Goal: Information Seeking & Learning: Learn about a topic

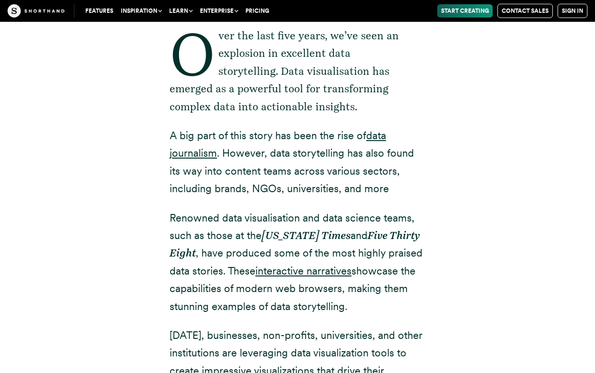
scroll to position [389, 0]
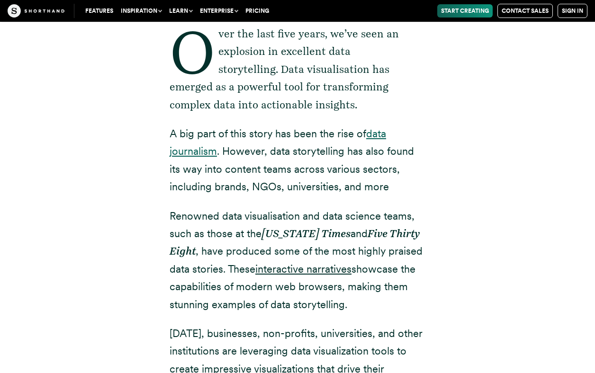
drag, startPoint x: 366, startPoint y: 133, endPoint x: 211, endPoint y: 151, distance: 155.8
click at [215, 151] on p "A big part of this story has been the rise of data journalism . However, data s…" at bounding box center [298, 160] width 256 height 71
click at [363, 163] on p "A big part of this story has been the rise of data journalism . However, data s…" at bounding box center [298, 160] width 256 height 71
drag, startPoint x: 292, startPoint y: 148, endPoint x: 338, endPoint y: 150, distance: 46.0
click at [338, 150] on p "A big part of this story has been the rise of data journalism . However, data s…" at bounding box center [298, 160] width 256 height 71
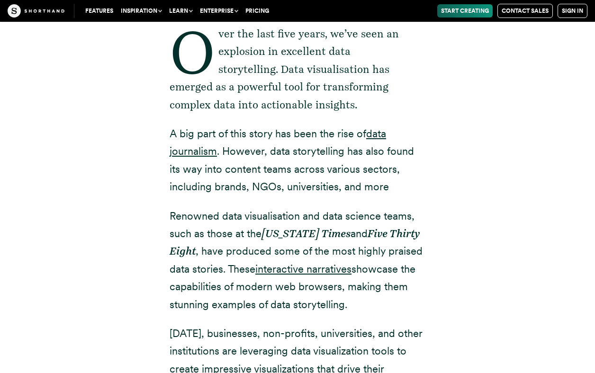
click at [322, 135] on p "A big part of this story has been the rise of data journalism . However, data s…" at bounding box center [298, 160] width 256 height 71
click at [319, 134] on p "A big part of this story has been the rise of data journalism . However, data s…" at bounding box center [298, 160] width 256 height 71
drag, startPoint x: 319, startPoint y: 134, endPoint x: 208, endPoint y: 147, distance: 111.6
click at [209, 146] on p "A big part of this story has been the rise of data journalism . However, data s…" at bounding box center [298, 160] width 256 height 71
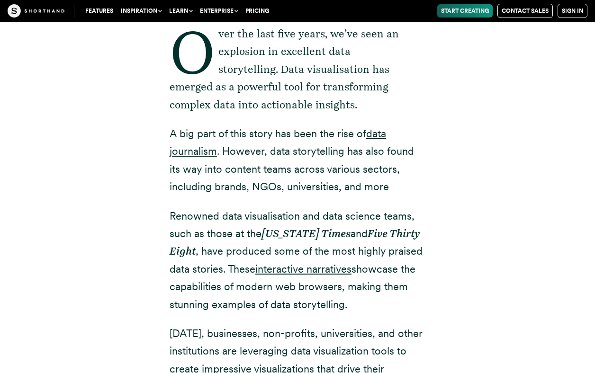
click at [385, 196] on div "Over the last five years, we’ve seen an explosion in excellent data storytellin…" at bounding box center [298, 298] width 256 height 629
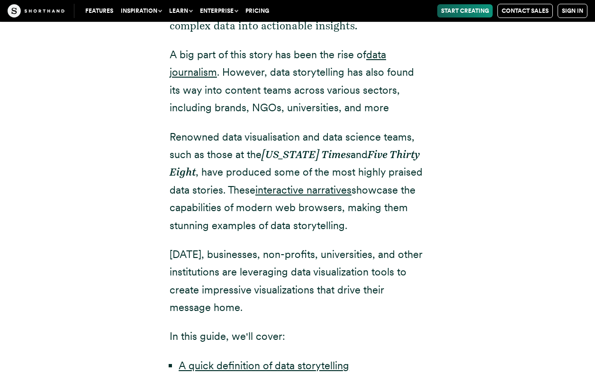
scroll to position [480, 0]
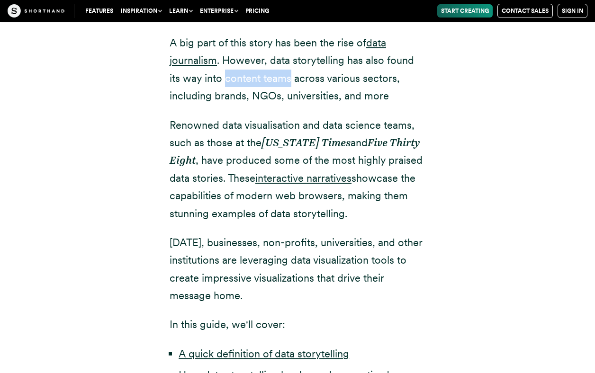
drag, startPoint x: 211, startPoint y: 79, endPoint x: 277, endPoint y: 81, distance: 66.3
click at [277, 81] on p "A big part of this story has been the rise of data journalism . However, data s…" at bounding box center [298, 69] width 256 height 71
click at [202, 170] on p "Renowned data visualisation and data science teams, such as those at the [US_ST…" at bounding box center [298, 169] width 256 height 106
click at [212, 80] on p "A big part of this story has been the rise of data journalism . However, data s…" at bounding box center [298, 69] width 256 height 71
drag, startPoint x: 213, startPoint y: 80, endPoint x: 227, endPoint y: 81, distance: 14.7
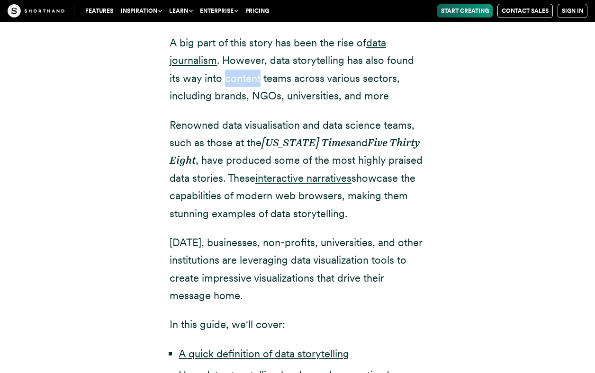
click at [227, 81] on p "A big part of this story has been the rise of data journalism . However, data s…" at bounding box center [298, 69] width 256 height 71
click at [337, 176] on link "interactive narratives" at bounding box center [303, 178] width 96 height 12
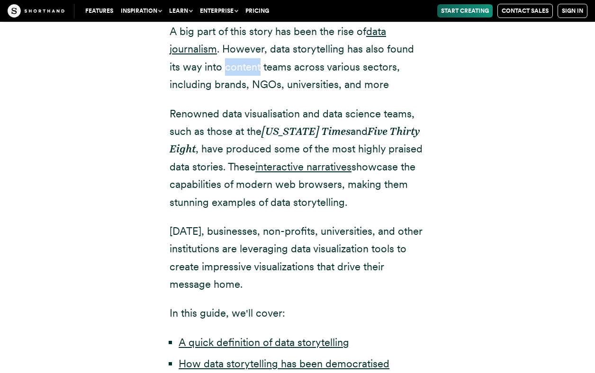
scroll to position [480, 0]
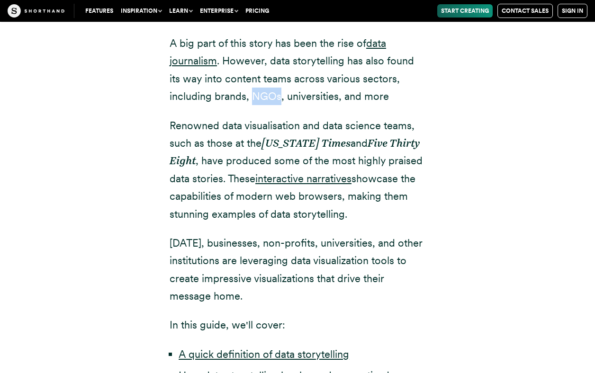
drag, startPoint x: 253, startPoint y: 93, endPoint x: 278, endPoint y: 94, distance: 24.6
click at [278, 94] on p "A big part of this story has been the rise of data journalism . However, data s…" at bounding box center [298, 70] width 256 height 71
click at [316, 269] on p "Today, businesses, non-profits, universities, and other institutions are levera…" at bounding box center [298, 269] width 256 height 71
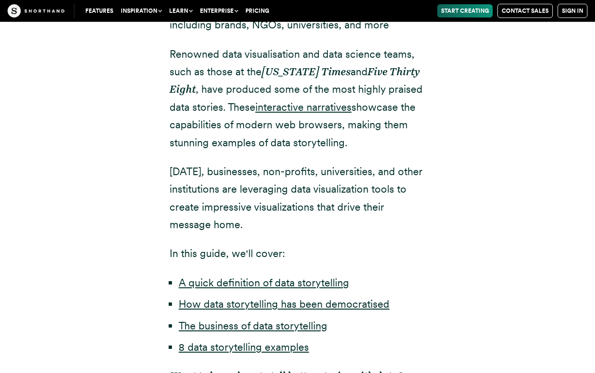
scroll to position [553, 0]
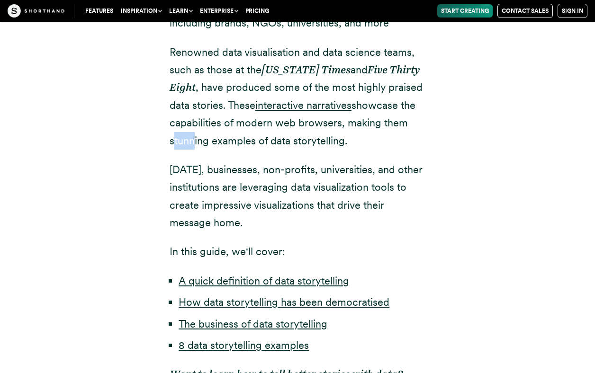
drag, startPoint x: 171, startPoint y: 140, endPoint x: 191, endPoint y: 143, distance: 20.6
click at [191, 143] on p "Renowned data visualisation and data science teams, such as those at the New Yo…" at bounding box center [298, 97] width 256 height 106
copy p "stun"
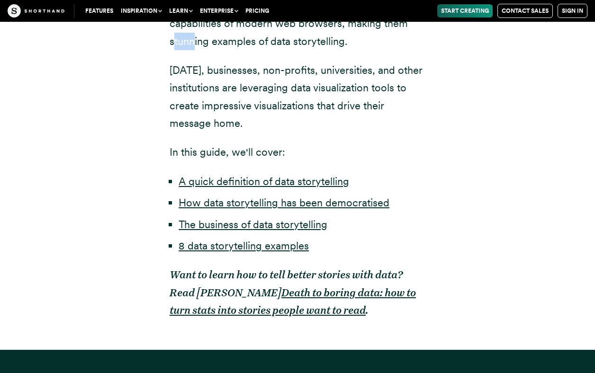
scroll to position [654, 0]
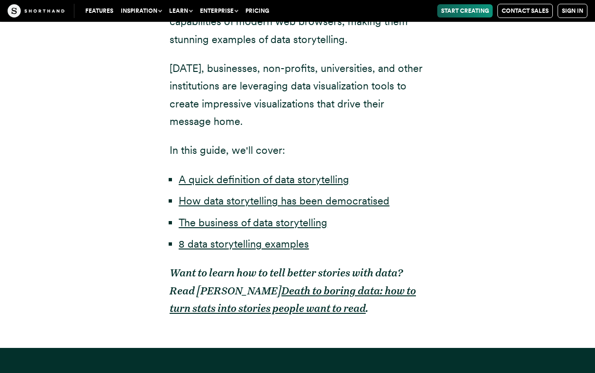
click at [347, 161] on div "Over the last five years, we’ve seen an explosion in excellent data storytellin…" at bounding box center [298, 33] width 256 height 629
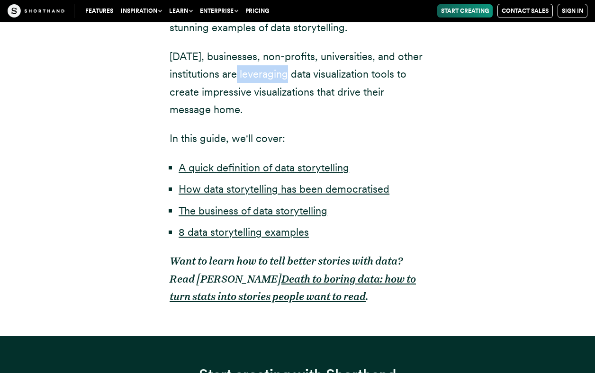
drag, startPoint x: 241, startPoint y: 71, endPoint x: 290, endPoint y: 75, distance: 49.9
click at [290, 75] on p "Today, businesses, non-profits, universities, and other institutions are levera…" at bounding box center [298, 83] width 256 height 71
copy p "leveraging"
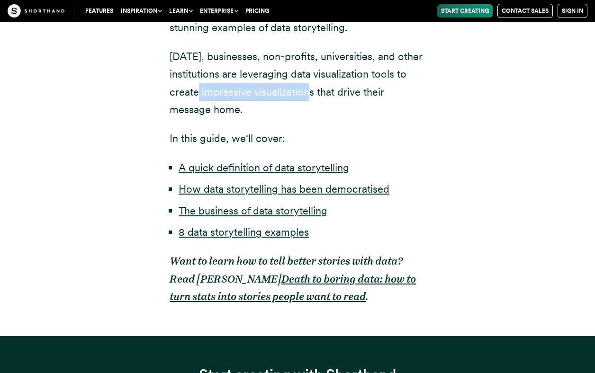
drag, startPoint x: 200, startPoint y: 89, endPoint x: 315, endPoint y: 92, distance: 114.7
click at [315, 92] on p "Today, businesses, non-profits, universities, and other institutions are levera…" at bounding box center [298, 83] width 256 height 71
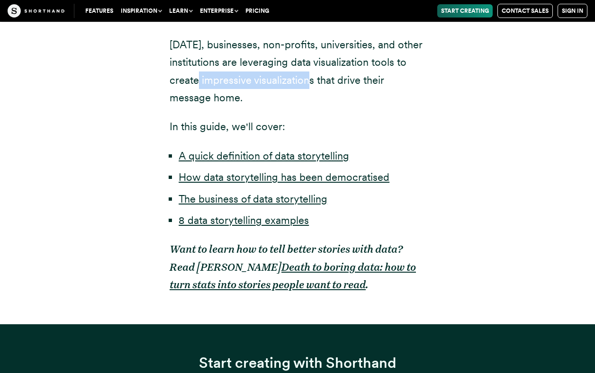
scroll to position [762, 0]
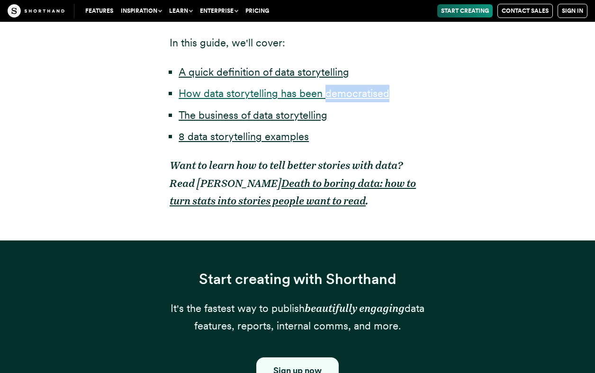
drag, startPoint x: 392, startPoint y: 91, endPoint x: 325, endPoint y: 91, distance: 66.8
click at [325, 91] on li "How data storytelling has been democratised" at bounding box center [302, 94] width 247 height 18
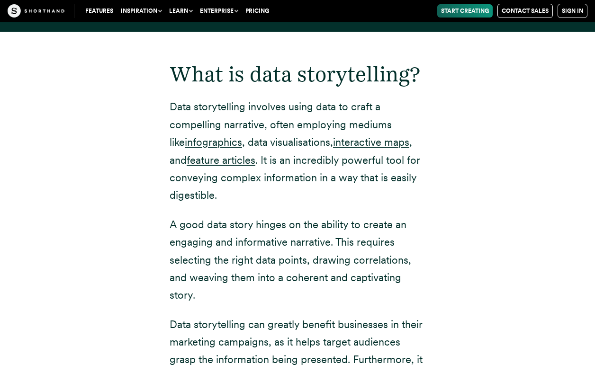
scroll to position [1187, 0]
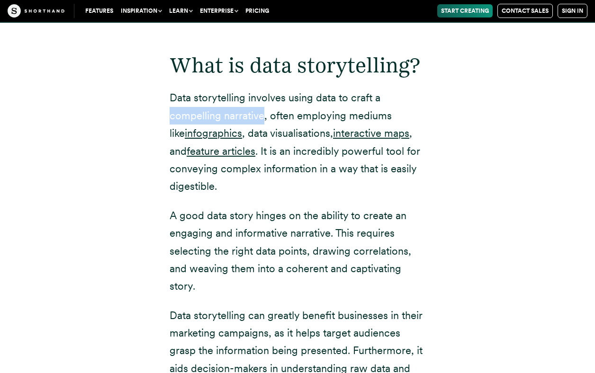
drag, startPoint x: 170, startPoint y: 111, endPoint x: 263, endPoint y: 112, distance: 92.8
click at [263, 112] on p "Data storytelling involves using data to craft a compelling narrative, often em…" at bounding box center [298, 142] width 256 height 106
click at [224, 150] on link "feature articles" at bounding box center [221, 151] width 69 height 12
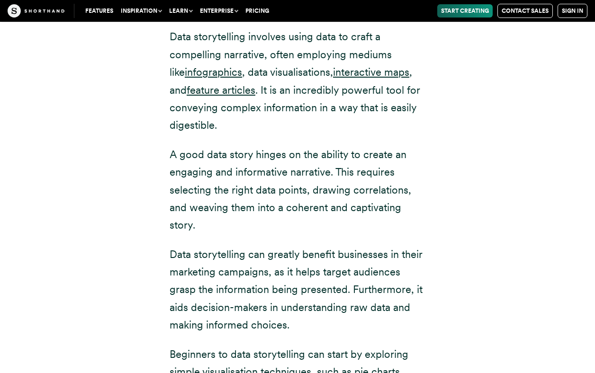
click at [416, 93] on p "Data storytelling involves using data to craft a compelling narrative, often em…" at bounding box center [298, 81] width 256 height 106
click at [202, 67] on link "infographics" at bounding box center [213, 72] width 57 height 12
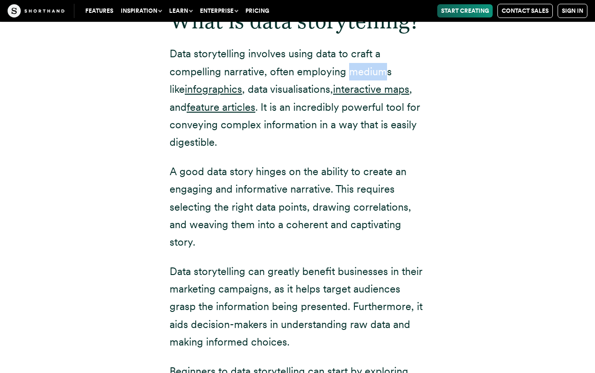
drag, startPoint x: 349, startPoint y: 64, endPoint x: 383, endPoint y: 62, distance: 33.7
click at [383, 62] on p "Data storytelling involves using data to craft a compelling narrative, often em…" at bounding box center [298, 98] width 256 height 106
click at [435, 110] on div "What is data storytelling? Data storytelling involves using data to craft a com…" at bounding box center [298, 233] width 294 height 508
click at [379, 83] on link "interactive maps" at bounding box center [371, 89] width 76 height 12
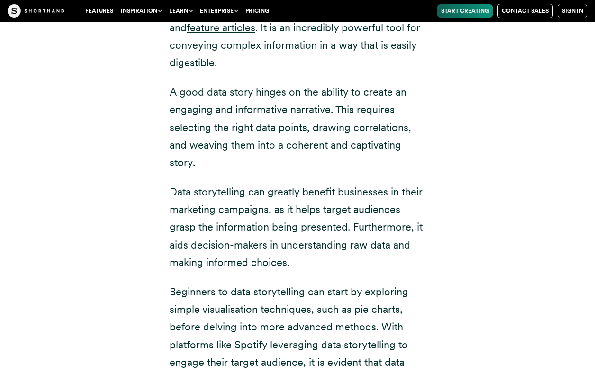
scroll to position [1265, 0]
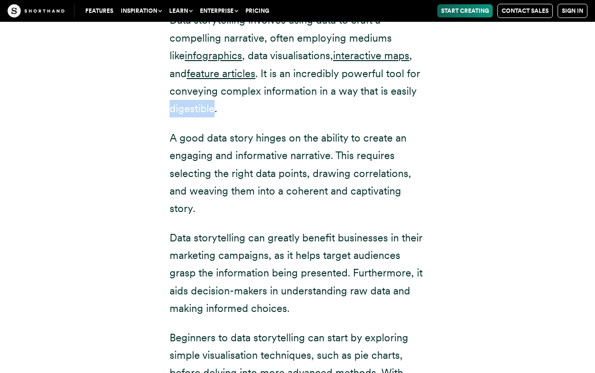
drag, startPoint x: 168, startPoint y: 102, endPoint x: 215, endPoint y: 104, distance: 46.4
click at [215, 104] on div "What is data storytelling? Data storytelling involves using data to craft a com…" at bounding box center [298, 199] width 294 height 508
click at [245, 129] on p "A good data story hinges on the ability to create an engaging and informative n…" at bounding box center [298, 173] width 256 height 89
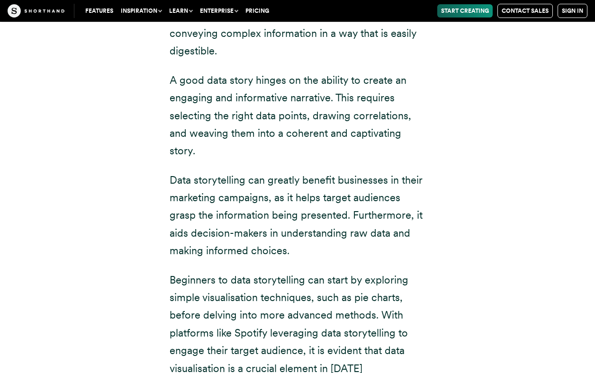
scroll to position [1328, 0]
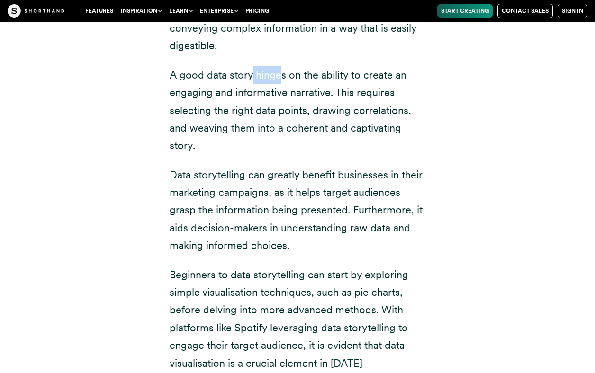
drag, startPoint x: 252, startPoint y: 66, endPoint x: 280, endPoint y: 65, distance: 27.9
click at [280, 66] on p "A good data story hinges on the ability to create an engaging and informative n…" at bounding box center [298, 110] width 256 height 89
click at [313, 236] on p "Data storytelling can greatly benefit businesses in their marketing campaigns, …" at bounding box center [298, 210] width 256 height 89
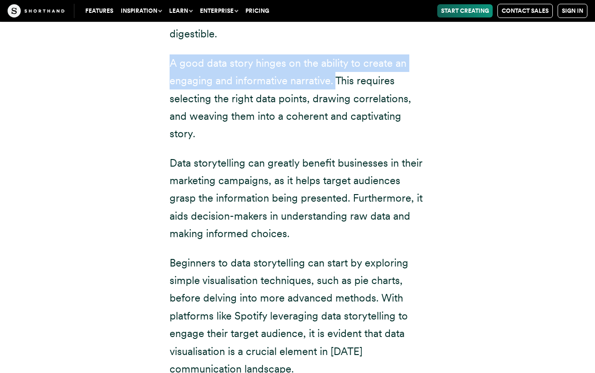
drag, startPoint x: 165, startPoint y: 53, endPoint x: 333, endPoint y: 77, distance: 170.3
click at [334, 78] on div "What is data storytelling? Data storytelling involves using data to craft a com…" at bounding box center [298, 124] width 294 height 508
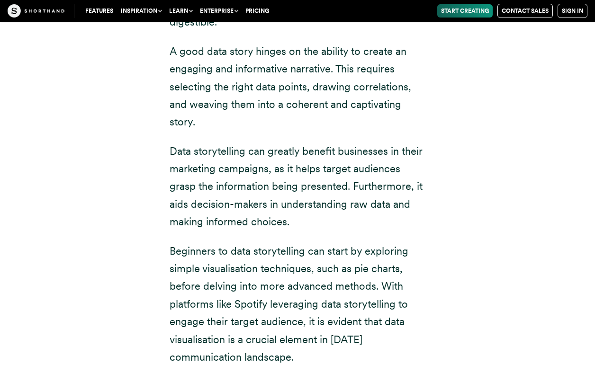
click at [337, 86] on p "A good data story hinges on the ability to create an engaging and informative n…" at bounding box center [298, 87] width 256 height 89
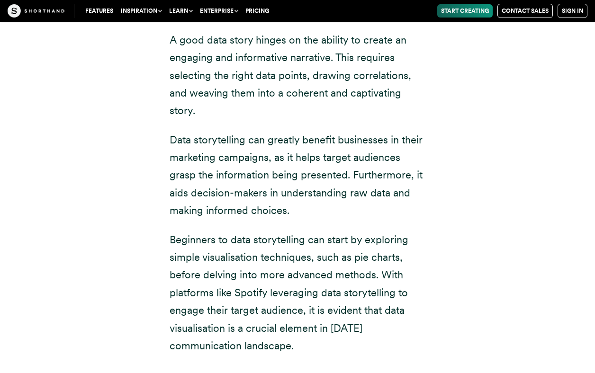
scroll to position [1382, 0]
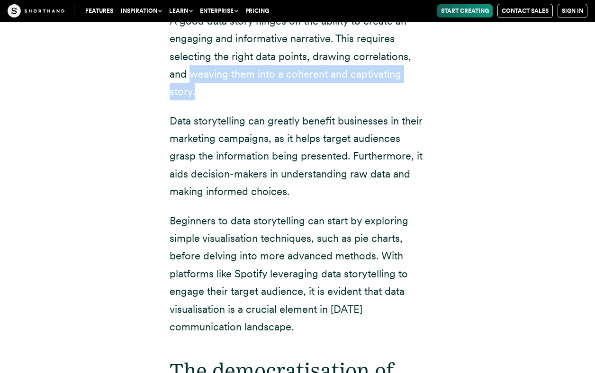
drag, startPoint x: 191, startPoint y: 67, endPoint x: 200, endPoint y: 92, distance: 26.8
click at [200, 92] on p "A good data story hinges on the ability to create an engaging and informative n…" at bounding box center [298, 56] width 256 height 89
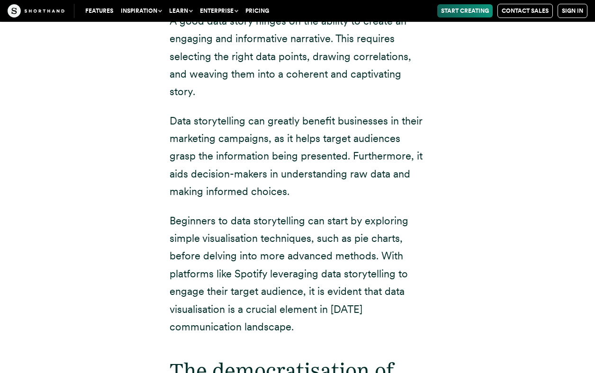
click at [222, 112] on p "Data storytelling can greatly benefit businesses in their marketing campaigns, …" at bounding box center [298, 156] width 256 height 89
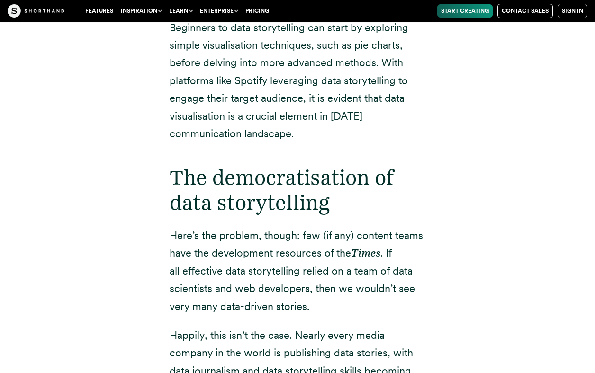
scroll to position [1577, 0]
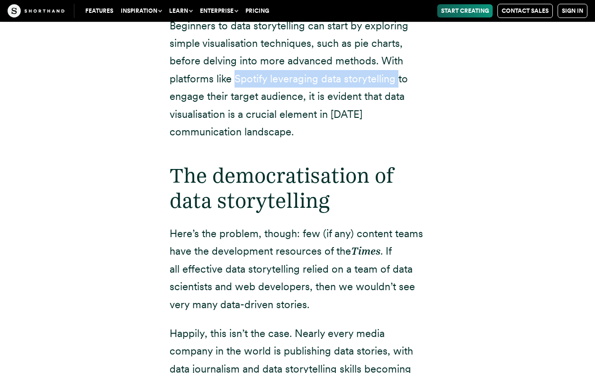
drag, startPoint x: 235, startPoint y: 65, endPoint x: 396, endPoint y: 67, distance: 161.5
click at [396, 67] on p "Beginners to data storytelling can start by exploring simple visualisation tech…" at bounding box center [298, 79] width 256 height 124
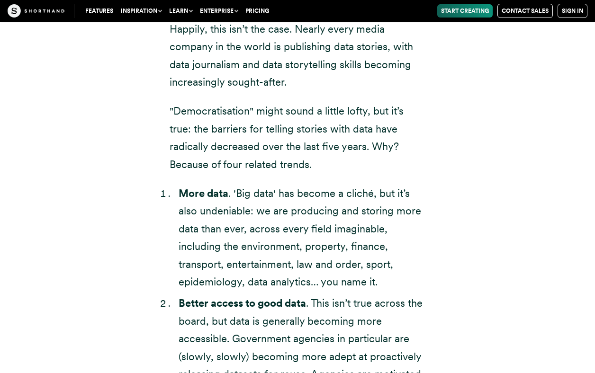
scroll to position [1942, 0]
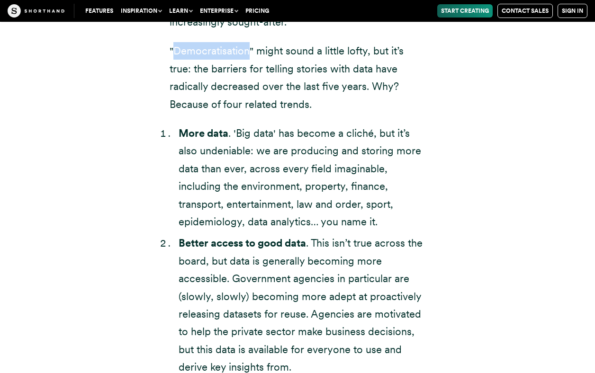
drag, startPoint x: 177, startPoint y: 41, endPoint x: 250, endPoint y: 41, distance: 72.9
click at [250, 42] on p ""Democratisation" might sound a little lofty, but it’s true: the barriers for t…" at bounding box center [298, 77] width 256 height 71
click at [193, 65] on p ""Democratisation" might sound a little lofty, but it’s true: the barriers for t…" at bounding box center [298, 77] width 256 height 71
drag, startPoint x: 348, startPoint y: 38, endPoint x: 367, endPoint y: 43, distance: 20.3
click at [367, 43] on p ""Democratisation" might sound a little lofty, but it’s true: the barriers for t…" at bounding box center [298, 77] width 256 height 71
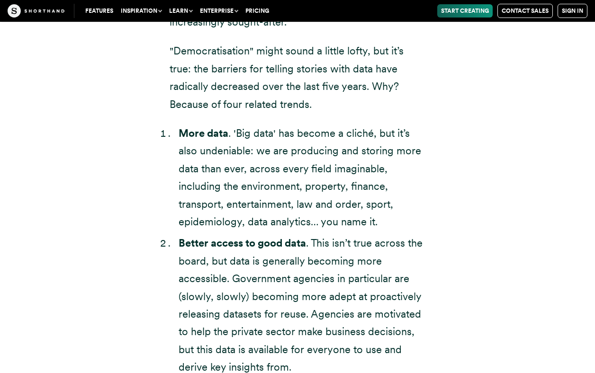
click at [404, 77] on p ""Democratisation" might sound a little lofty, but it’s true: the barriers for t…" at bounding box center [298, 77] width 256 height 71
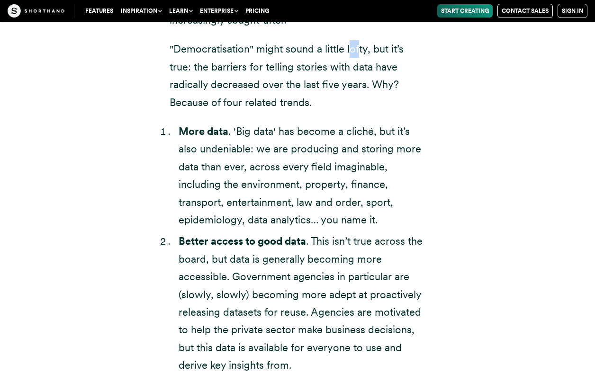
drag, startPoint x: 349, startPoint y: 35, endPoint x: 339, endPoint y: 33, distance: 10.1
click at [358, 40] on p ""Democratisation" might sound a little lofty, but it’s true: the barriers for t…" at bounding box center [298, 75] width 256 height 71
drag, startPoint x: 338, startPoint y: 35, endPoint x: 344, endPoint y: 36, distance: 6.4
click at [338, 40] on p ""Democratisation" might sound a little lofty, but it’s true: the barriers for t…" at bounding box center [298, 75] width 256 height 71
drag, startPoint x: 347, startPoint y: 36, endPoint x: 367, endPoint y: 37, distance: 20.9
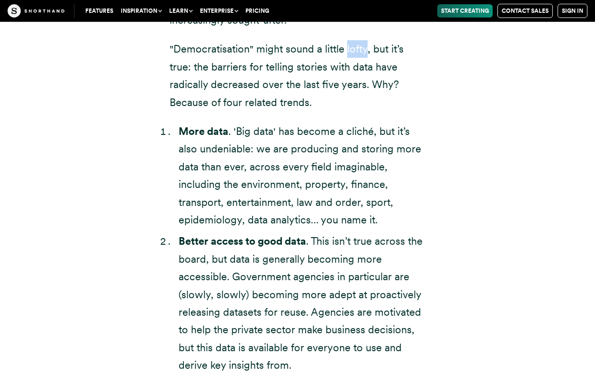
click at [367, 40] on p ""Democratisation" might sound a little lofty, but it’s true: the barriers for t…" at bounding box center [298, 75] width 256 height 71
click at [306, 93] on p ""Democratisation" might sound a little lofty, but it’s true: the barriers for t…" at bounding box center [298, 75] width 256 height 71
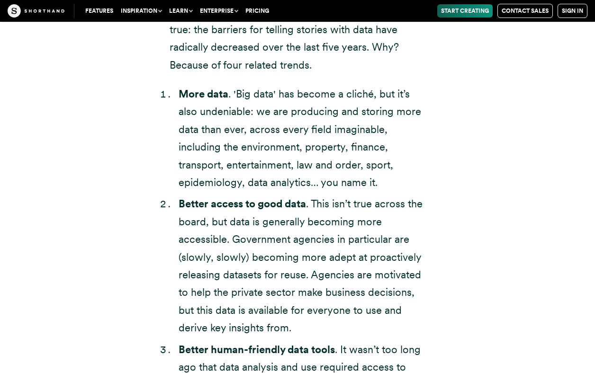
scroll to position [1983, 0]
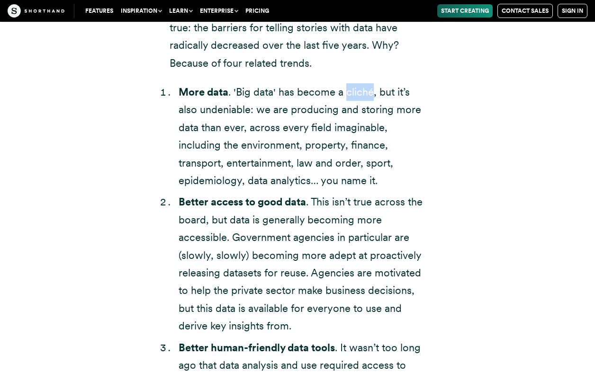
drag, startPoint x: 347, startPoint y: 81, endPoint x: 369, endPoint y: 81, distance: 21.8
click at [370, 83] on li "More data . 'Big data' has become a cliché, but it’s also undeniable: we are pr…" at bounding box center [302, 136] width 247 height 106
drag, startPoint x: 253, startPoint y: 79, endPoint x: 239, endPoint y: 81, distance: 14.5
click at [253, 83] on li "More data . 'Big data' has become a cliché, but it’s also undeniable: we are pr…" at bounding box center [302, 136] width 247 height 106
drag, startPoint x: 234, startPoint y: 79, endPoint x: 373, endPoint y: 81, distance: 138.8
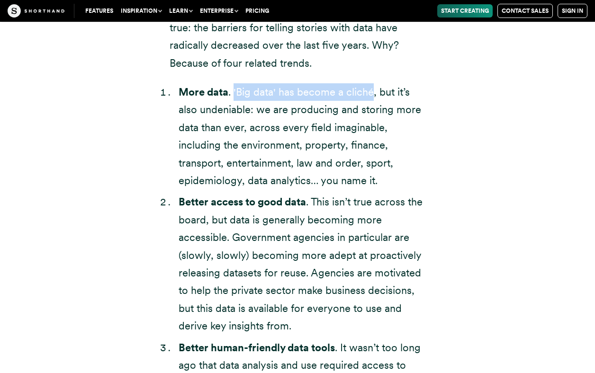
click at [373, 83] on li "More data . 'Big data' has become a cliché, but it’s also undeniable: we are pr…" at bounding box center [302, 136] width 247 height 106
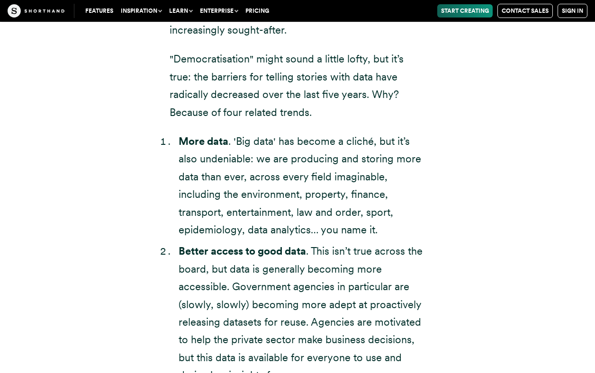
click at [280, 166] on li "More data . 'Big data' has become a cliché, but it’s also undeniable: we are pr…" at bounding box center [302, 186] width 247 height 106
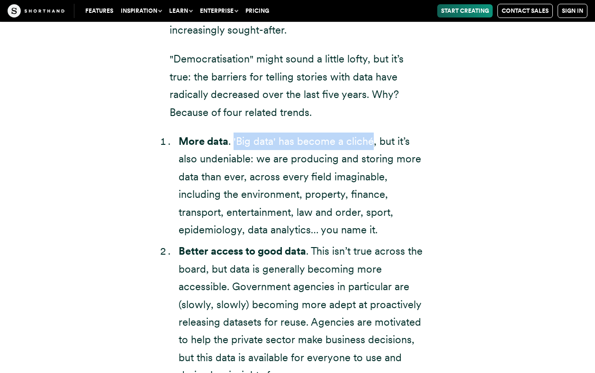
drag, startPoint x: 254, startPoint y: 134, endPoint x: 368, endPoint y: 127, distance: 114.8
click at [372, 133] on li "More data . 'Big data' has become a cliché, but it’s also undeniable: we are pr…" at bounding box center [302, 186] width 247 height 106
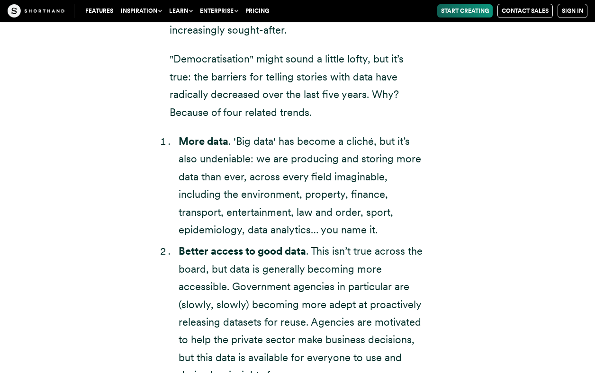
click at [235, 100] on p ""Democratisation" might sound a little lofty, but it’s true: the barriers for t…" at bounding box center [298, 85] width 256 height 71
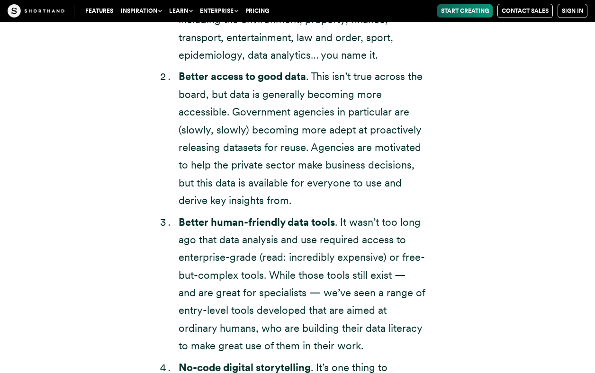
scroll to position [2122, 0]
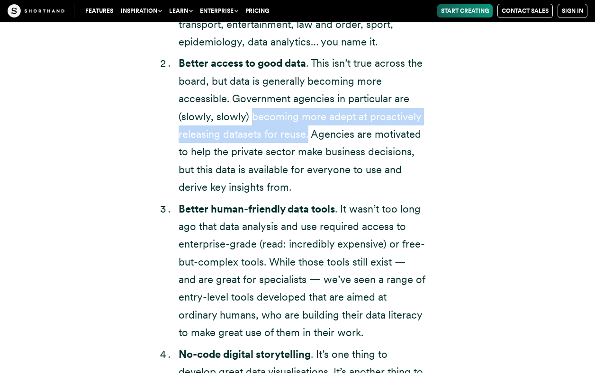
drag, startPoint x: 252, startPoint y: 100, endPoint x: 295, endPoint y: 117, distance: 46.1
click at [307, 118] on li "Better access to good data . This isn’t true across the board, but data is gene…" at bounding box center [302, 125] width 247 height 142
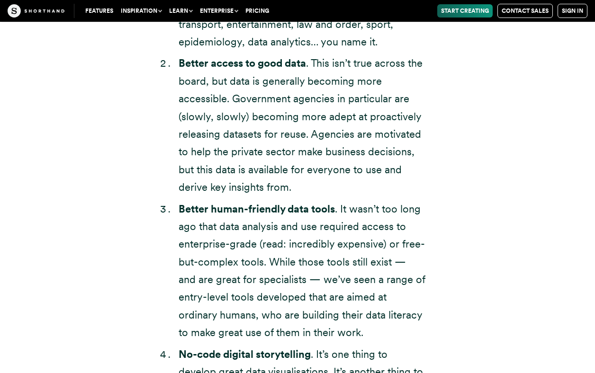
click at [330, 157] on li "Better access to good data . This isn’t true across the board, but data is gene…" at bounding box center [302, 125] width 247 height 142
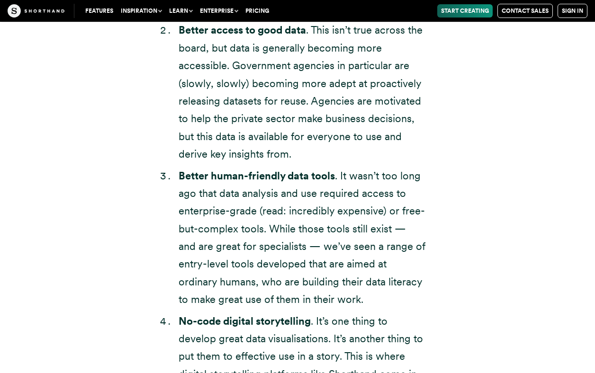
scroll to position [2175, 0]
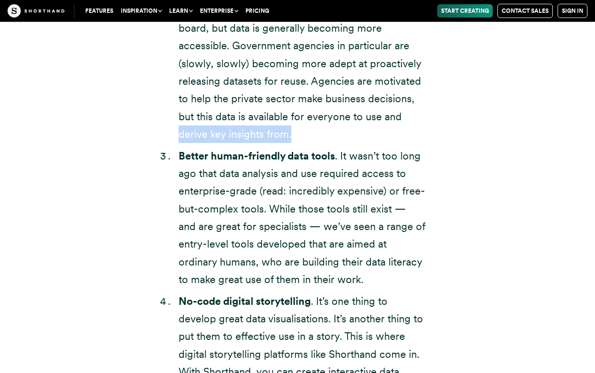
drag, startPoint x: 179, startPoint y: 117, endPoint x: 293, endPoint y: 125, distance: 113.9
click at [293, 125] on li "Better access to good data . This isn’t true across the board, but data is gene…" at bounding box center [302, 72] width 247 height 142
click at [524, 82] on div "The democratisation of data storytelling Here’s the problem, though: few (if an…" at bounding box center [297, -1] width 587 height 891
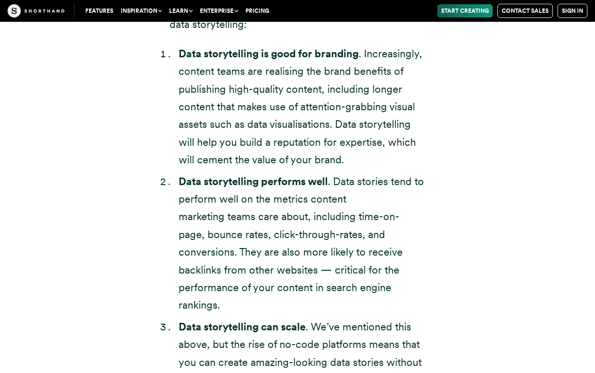
scroll to position [2866, 0]
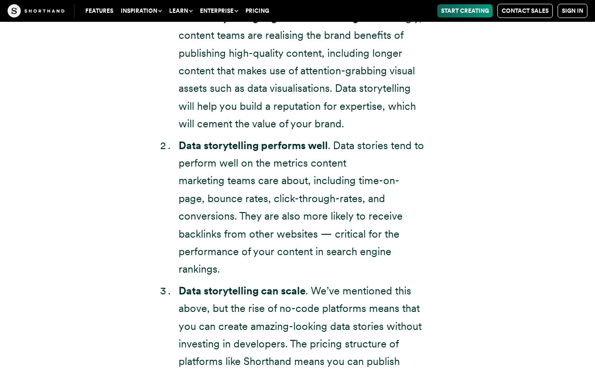
drag, startPoint x: 198, startPoint y: 86, endPoint x: 342, endPoint y: 99, distance: 145.0
click at [358, 95] on li "Data storytelling is good for branding . Increasingly, content teams are realis…" at bounding box center [302, 71] width 247 height 124
click at [279, 139] on strong "Data storytelling performs well" at bounding box center [253, 145] width 149 height 12
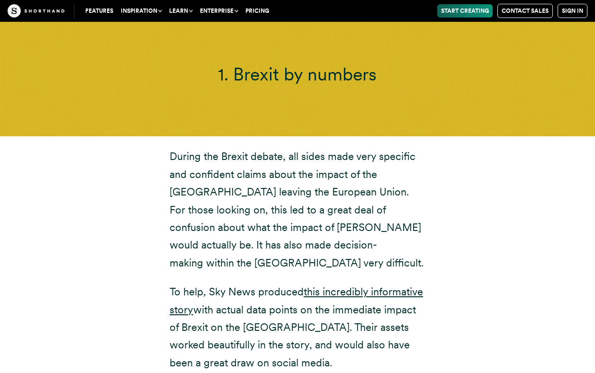
scroll to position [3418, 0]
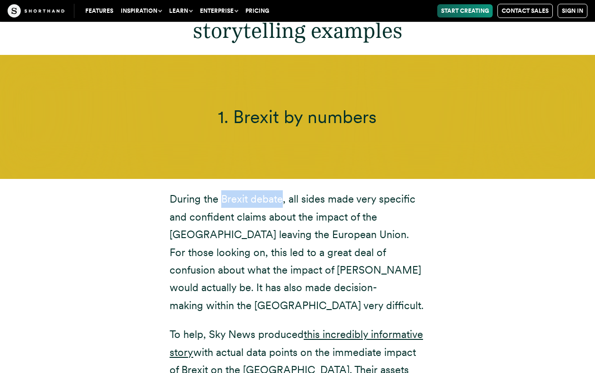
drag, startPoint x: 222, startPoint y: 154, endPoint x: 281, endPoint y: 149, distance: 59.0
click at [281, 190] on p "During the Brexit debate, all sides made very specific and confident claims abo…" at bounding box center [298, 252] width 256 height 124
click at [544, 179] on div "During the Brexit debate, all sides made very specific and confident claims abo…" at bounding box center [297, 302] width 587 height 247
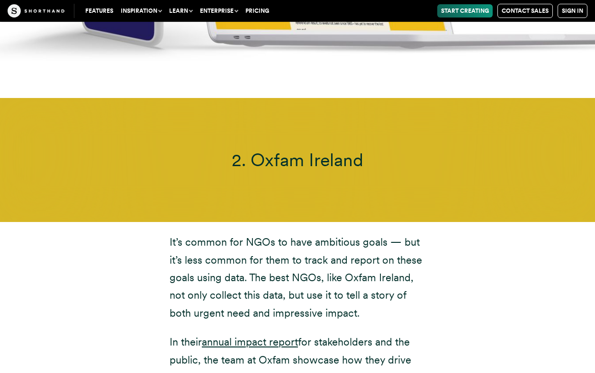
scroll to position [4188, 0]
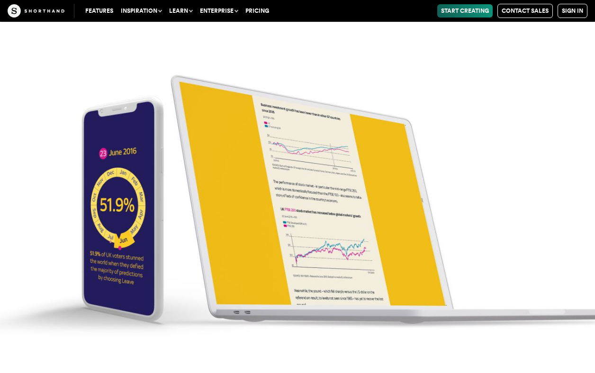
click at [299, 141] on img at bounding box center [297, 186] width 595 height 373
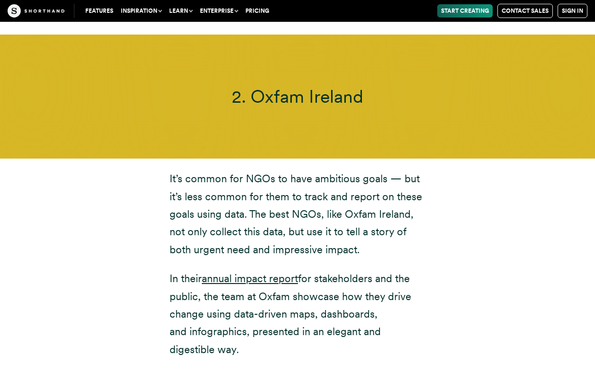
scroll to position [4572, 0]
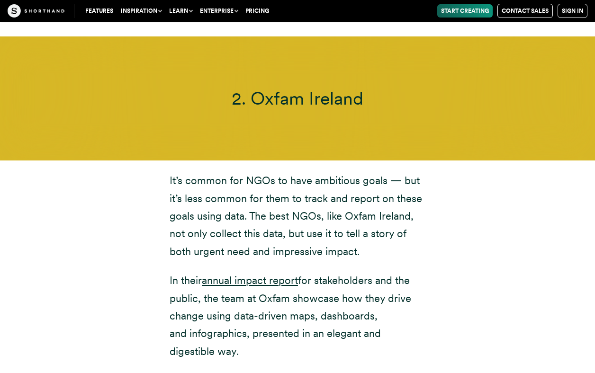
drag, startPoint x: 250, startPoint y: 36, endPoint x: 381, endPoint y: 36, distance: 131.2
click at [381, 88] on h3 "2. Oxfam Ireland" at bounding box center [297, 98] width 489 height 21
click at [416, 272] on p "In their annual impact report for stakeholders and the public, the team at Oxfa…" at bounding box center [298, 316] width 256 height 89
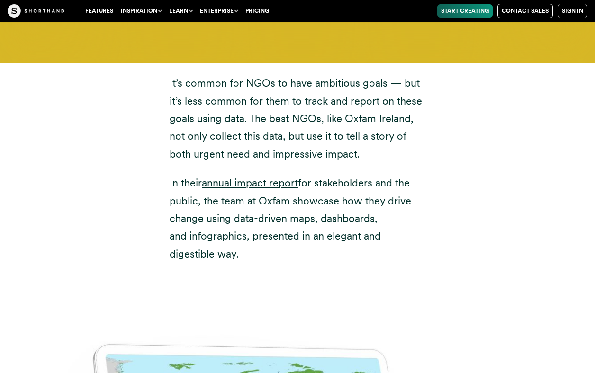
scroll to position [4709, 0]
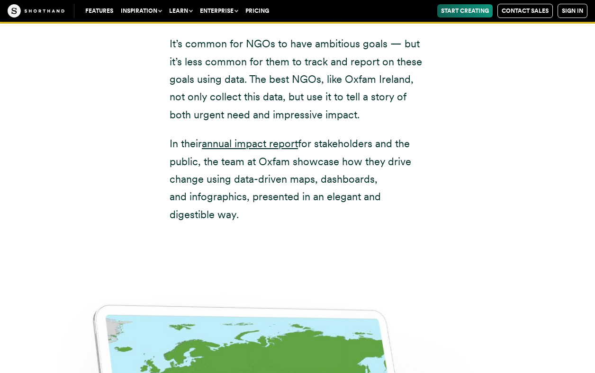
drag, startPoint x: 204, startPoint y: 114, endPoint x: 238, endPoint y: 131, distance: 38.3
click at [269, 149] on p "In their annual impact report for stakeholders and the public, the team at Oxfa…" at bounding box center [298, 179] width 256 height 89
click at [275, 156] on p "In their annual impact report for stakeholders and the public, the team at Oxfa…" at bounding box center [298, 179] width 256 height 89
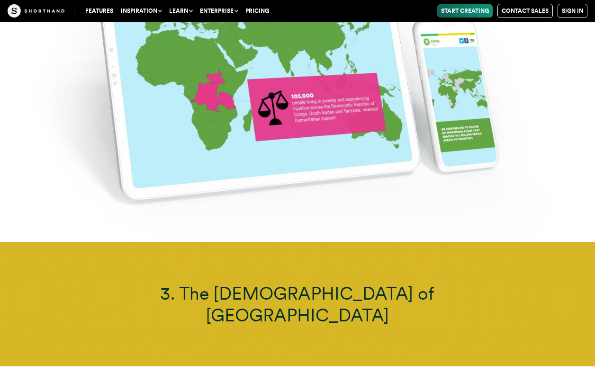
scroll to position [5643, 0]
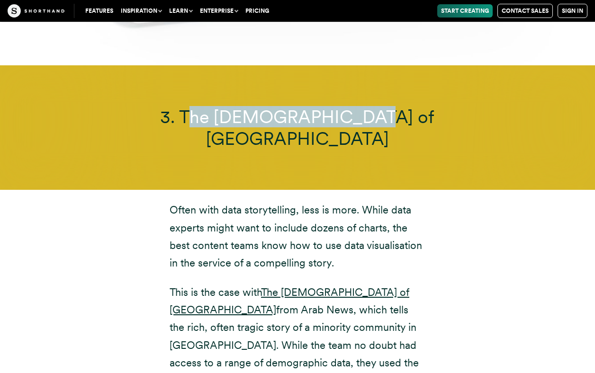
drag, startPoint x: 226, startPoint y: 60, endPoint x: 409, endPoint y: 58, distance: 182.3
click at [409, 106] on h3 "3. The Jews of Lebanon" at bounding box center [297, 127] width 489 height 43
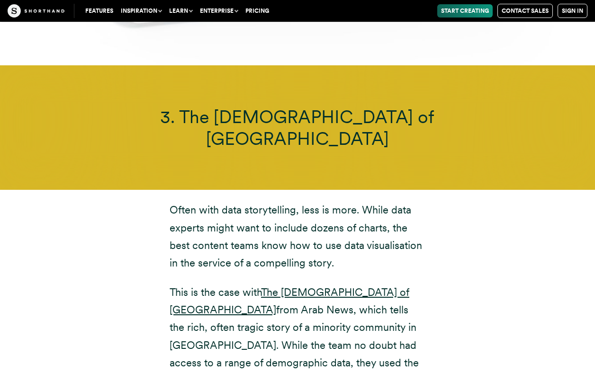
click at [310, 190] on div "Often with data storytelling, less is more. While data experts might want to in…" at bounding box center [298, 304] width 294 height 229
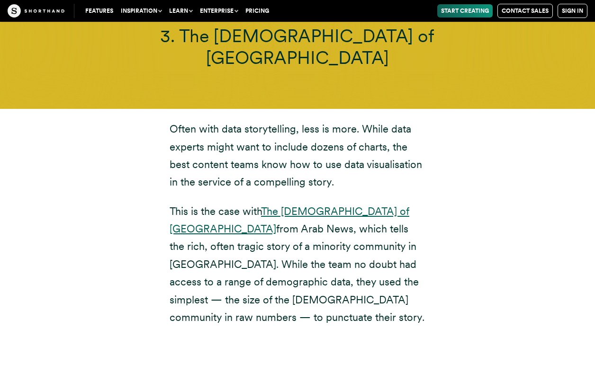
scroll to position [5752, 0]
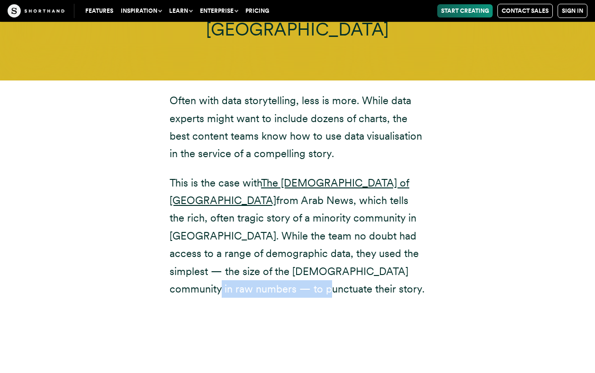
drag, startPoint x: 270, startPoint y: 207, endPoint x: 402, endPoint y: 216, distance: 132.4
click at [402, 216] on div "Often with data storytelling, less is more. While data experts might want to in…" at bounding box center [298, 195] width 294 height 229
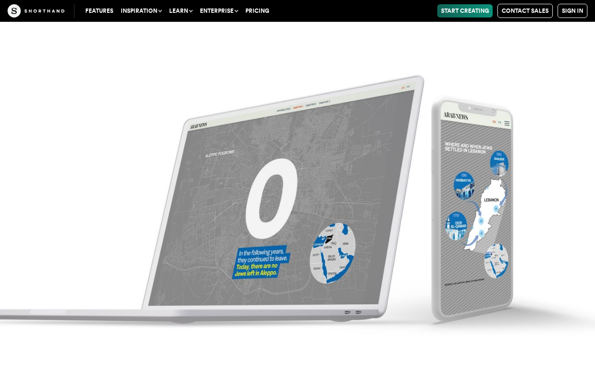
scroll to position [6464, 0]
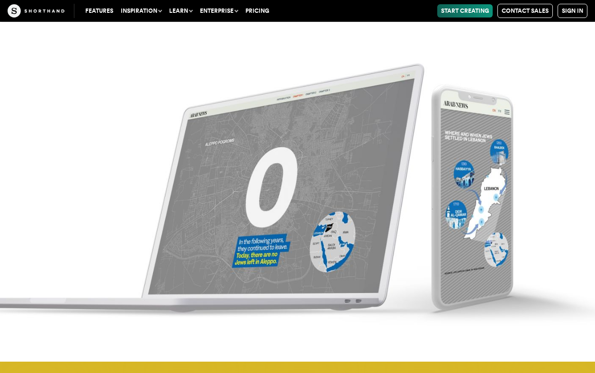
click at [357, 218] on img at bounding box center [297, 175] width 595 height 373
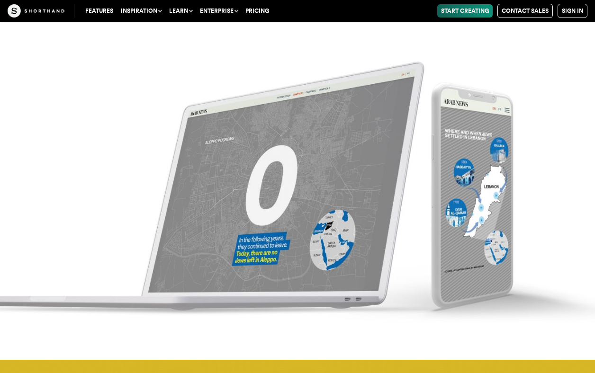
click at [344, 212] on img at bounding box center [297, 173] width 595 height 373
click at [303, 162] on img at bounding box center [297, 173] width 595 height 373
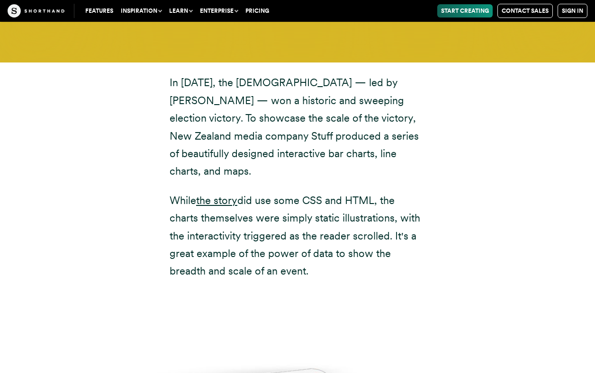
scroll to position [6958, 0]
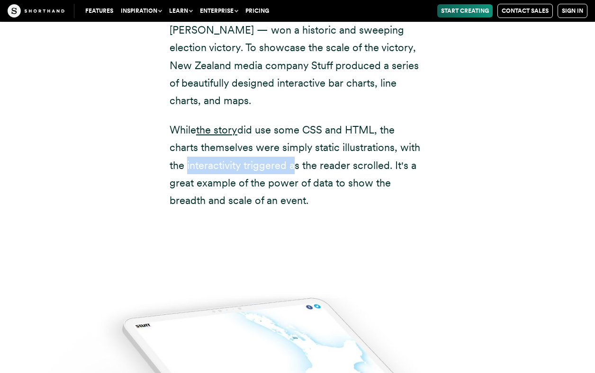
drag, startPoint x: 185, startPoint y: 79, endPoint x: 288, endPoint y: 76, distance: 102.8
click at [288, 121] on p "While the story did use some CSS and HTML, the charts themselves were simply st…" at bounding box center [298, 165] width 256 height 89
click at [236, 121] on p "While the story did use some CSS and HTML, the charts themselves were simply st…" at bounding box center [298, 165] width 256 height 89
drag, startPoint x: 245, startPoint y: 78, endPoint x: 286, endPoint y: 79, distance: 41.2
click at [286, 121] on p "While the story did use some CSS and HTML, the charts themselves were simply st…" at bounding box center [298, 165] width 256 height 89
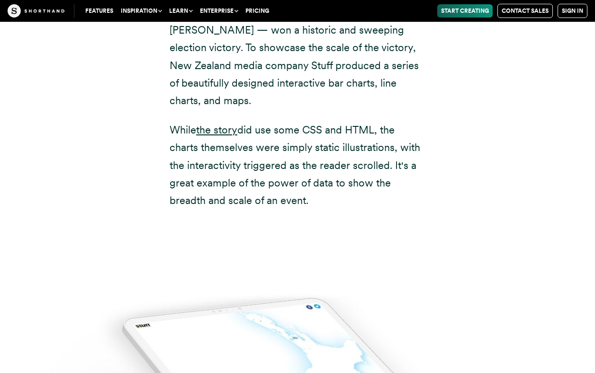
click at [268, 121] on p "While the story did use some CSS and HTML, the charts themselves were simply st…" at bounding box center [298, 165] width 256 height 89
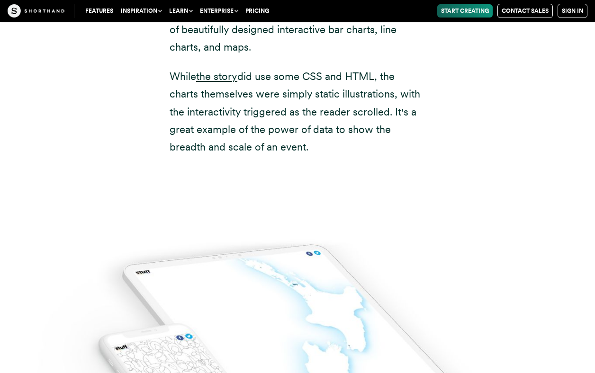
scroll to position [6819, 0]
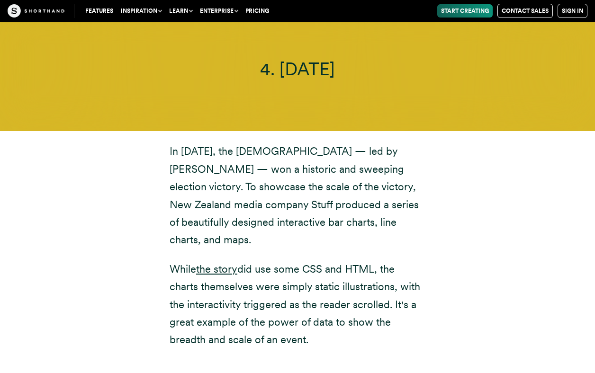
drag, startPoint x: 315, startPoint y: 251, endPoint x: 199, endPoint y: 110, distance: 183.0
click at [152, 143] on div "In November 2020, the New Zealand Labour Party — led by Jacinda Ardern — won a …" at bounding box center [298, 246] width 294 height 206
click at [437, 153] on div "In November 2020, the New Zealand Labour Party — led by Jacinda Ardern — won a …" at bounding box center [298, 246] width 294 height 206
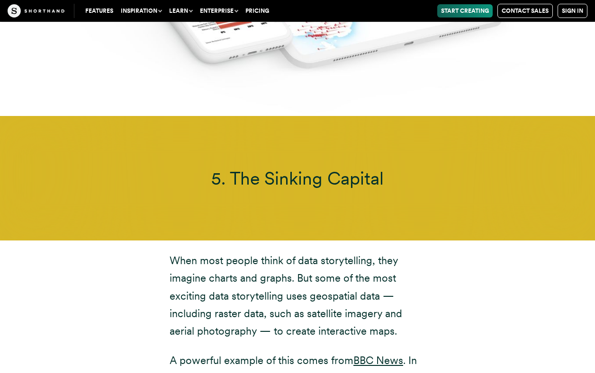
scroll to position [7912, 0]
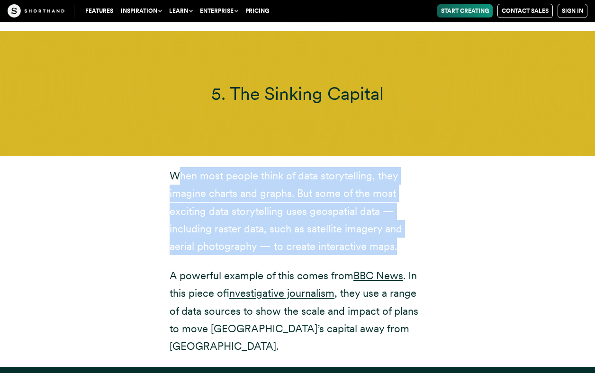
drag, startPoint x: 177, startPoint y: 90, endPoint x: 430, endPoint y: 161, distance: 262.1
click at [433, 167] on div "When most people think of data storytelling, they imagine charts and graphs. Bu…" at bounding box center [298, 261] width 294 height 188
click at [430, 167] on div "When most people think of data storytelling, they imagine charts and graphs. Bu…" at bounding box center [298, 261] width 294 height 188
drag, startPoint x: 213, startPoint y: 100, endPoint x: 413, endPoint y: 162, distance: 209.8
click at [413, 167] on div "When most people think of data storytelling, they imagine charts and graphs. Bu…" at bounding box center [298, 261] width 294 height 188
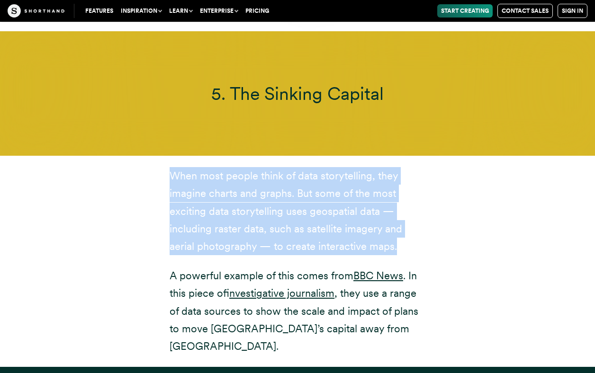
scroll to position [7966, 0]
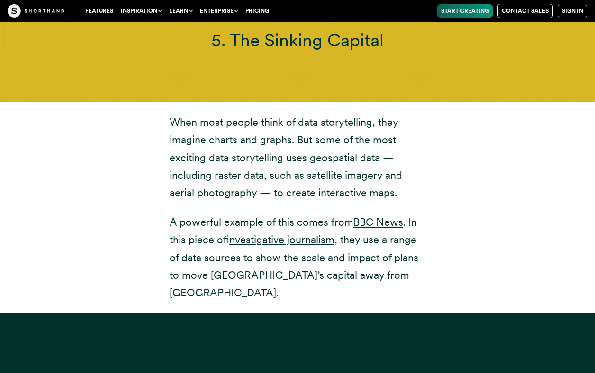
click at [391, 214] on p "A powerful example of this comes from BBC News . In this piece of investigative…" at bounding box center [298, 258] width 256 height 89
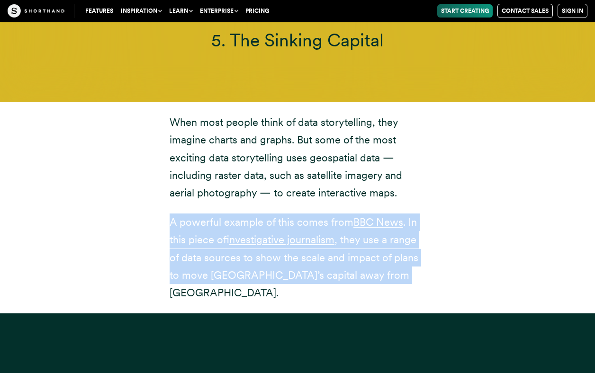
drag, startPoint x: 382, startPoint y: 187, endPoint x: 152, endPoint y: 132, distance: 236.6
click at [107, 118] on div "When most people think of data storytelling, they imagine charts and graphs. Bu…" at bounding box center [297, 207] width 587 height 211
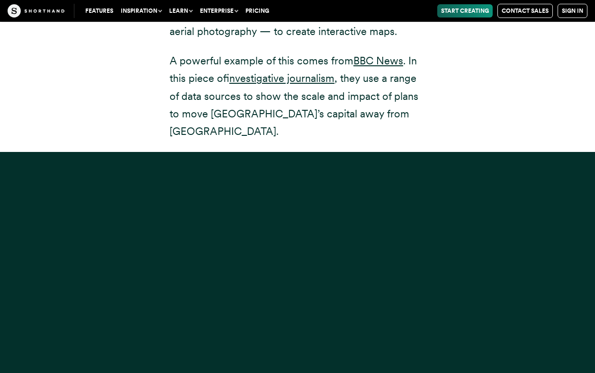
click at [501, 152] on div at bounding box center [297, 338] width 595 height 373
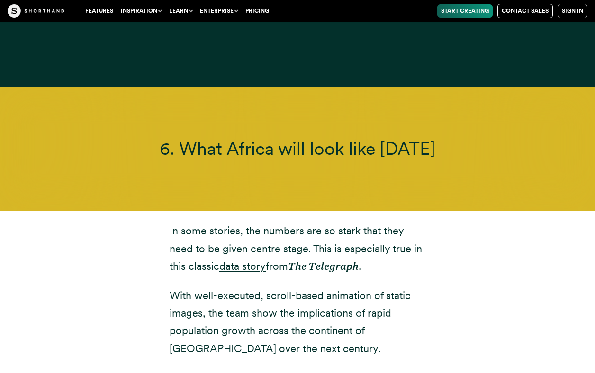
scroll to position [8581, 0]
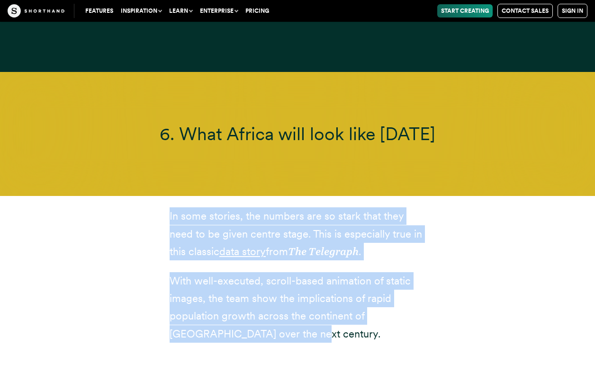
drag, startPoint x: 161, startPoint y: 101, endPoint x: 287, endPoint y: 196, distance: 158.3
click at [313, 222] on div "In some stories, the numbers are so stark that they need to be given centre sta…" at bounding box center [298, 275] width 294 height 158
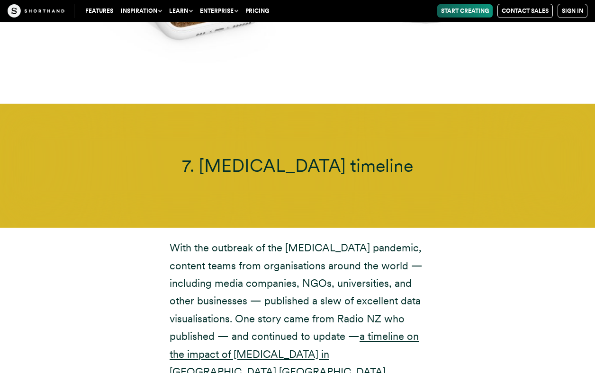
scroll to position [9524, 0]
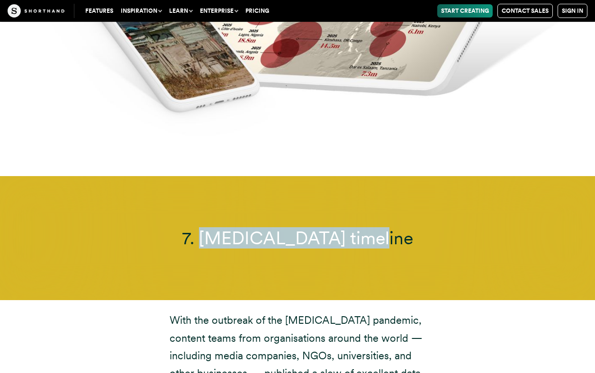
drag, startPoint x: 224, startPoint y: 135, endPoint x: 394, endPoint y: 143, distance: 170.2
click at [394, 176] on div "7. Coronavirus timeline" at bounding box center [297, 238] width 595 height 125
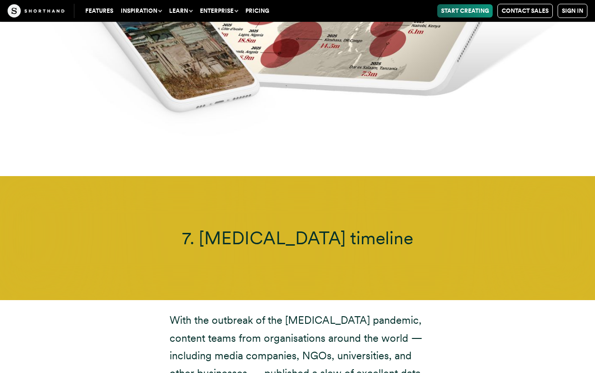
click at [170, 176] on div "7. Coronavirus timeline" at bounding box center [297, 238] width 595 height 125
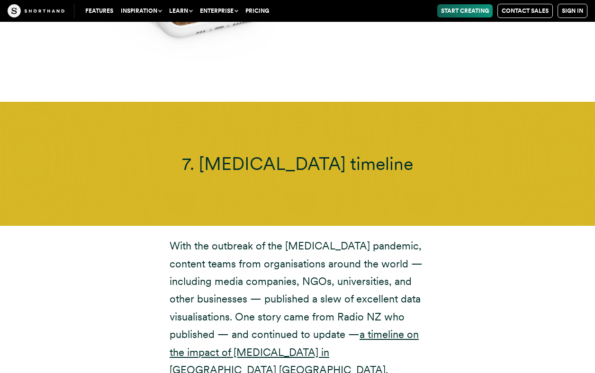
scroll to position [9665, 0]
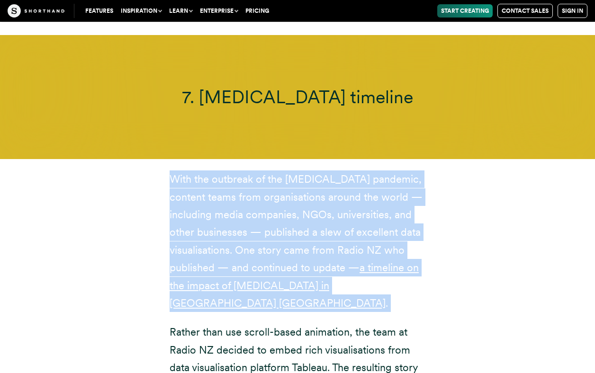
drag, startPoint x: 175, startPoint y: 63, endPoint x: 390, endPoint y: 176, distance: 242.6
click at [417, 188] on div "With the outbreak of the COVID-19 pandemic, content teams from organisations ar…" at bounding box center [298, 299] width 256 height 259
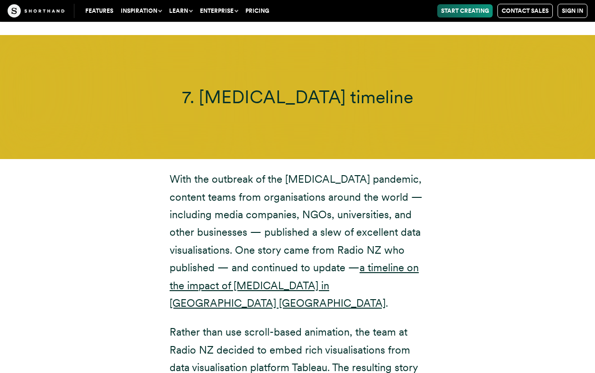
click at [336, 323] on p "Rather than use scroll-based animation, the team at Radio NZ decided to embed r…" at bounding box center [298, 376] width 256 height 106
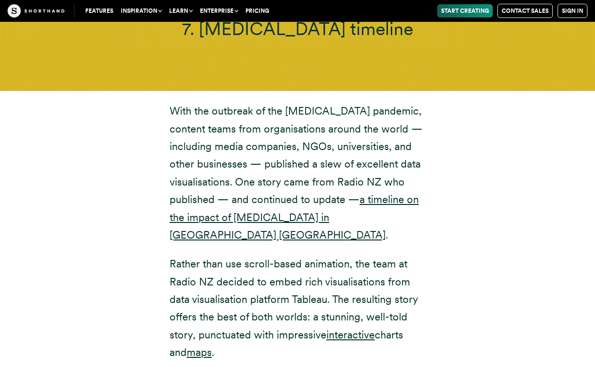
scroll to position [9780, 0]
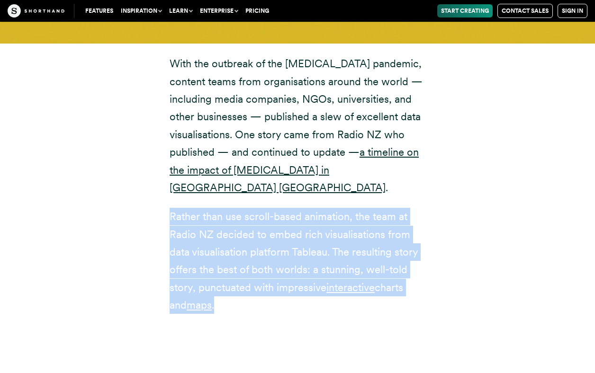
drag, startPoint x: 232, startPoint y: 170, endPoint x: 161, endPoint y: 93, distance: 104.2
click at [161, 93] on div "With the outbreak of the COVID-19 pandemic, content teams from organisations ar…" at bounding box center [298, 184] width 294 height 259
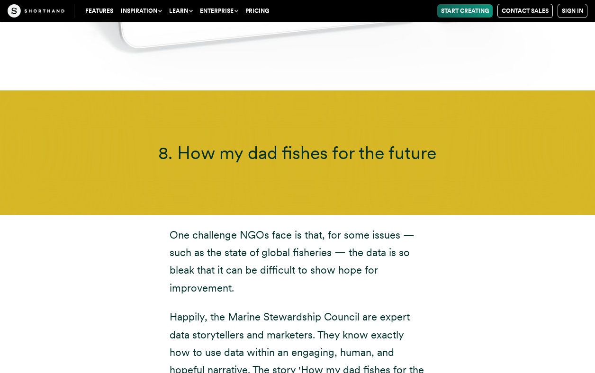
scroll to position [10787, 0]
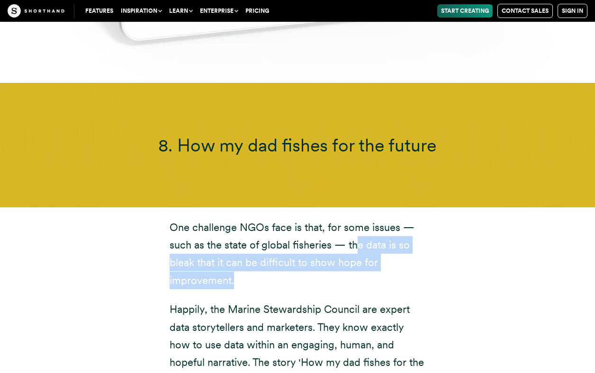
drag, startPoint x: 358, startPoint y: 120, endPoint x: 298, endPoint y: 132, distance: 60.5
click at [360, 219] on p "One challenge NGOs face is that, for some issues — such as the state of global …" at bounding box center [298, 254] width 256 height 71
drag, startPoint x: 343, startPoint y: 116, endPoint x: 339, endPoint y: 144, distance: 29.2
click at [350, 219] on p "One challenge NGOs face is that, for some issues — such as the state of global …" at bounding box center [298, 254] width 256 height 71
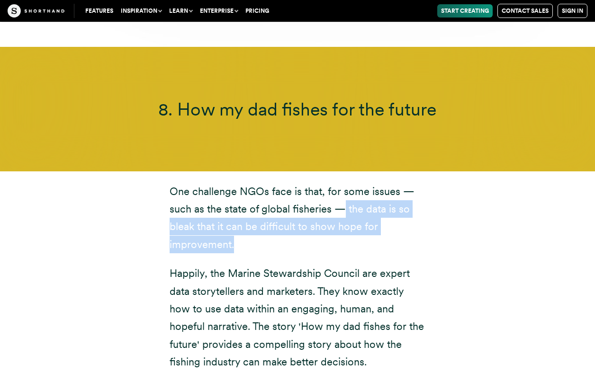
scroll to position [10838, 0]
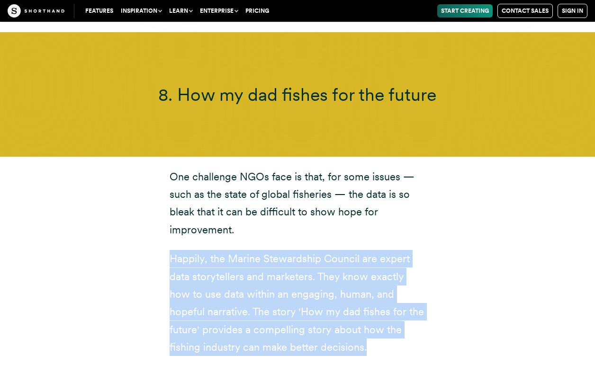
drag, startPoint x: 170, startPoint y: 127, endPoint x: 328, endPoint y: 198, distance: 173.4
click at [396, 250] on p "Happily, the Marine Stewardship Council are expert data storytellers and market…" at bounding box center [298, 303] width 256 height 106
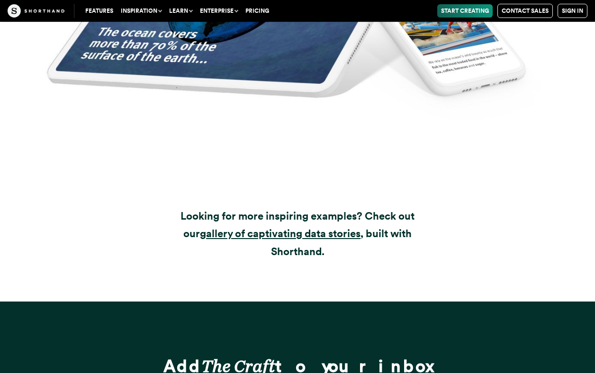
scroll to position [11468, 0]
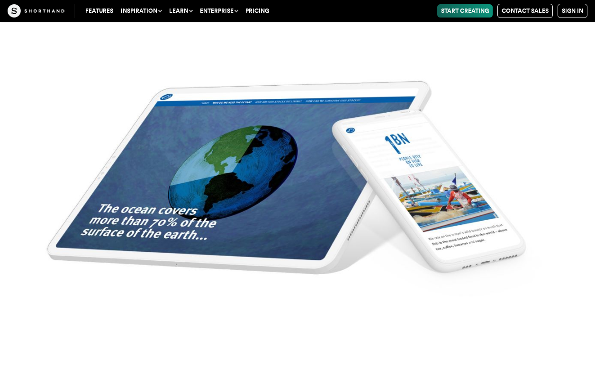
click at [344, 178] on img at bounding box center [297, 186] width 595 height 373
click at [423, 178] on img at bounding box center [297, 186] width 595 height 373
